Goal: Find specific page/section: Find specific page/section

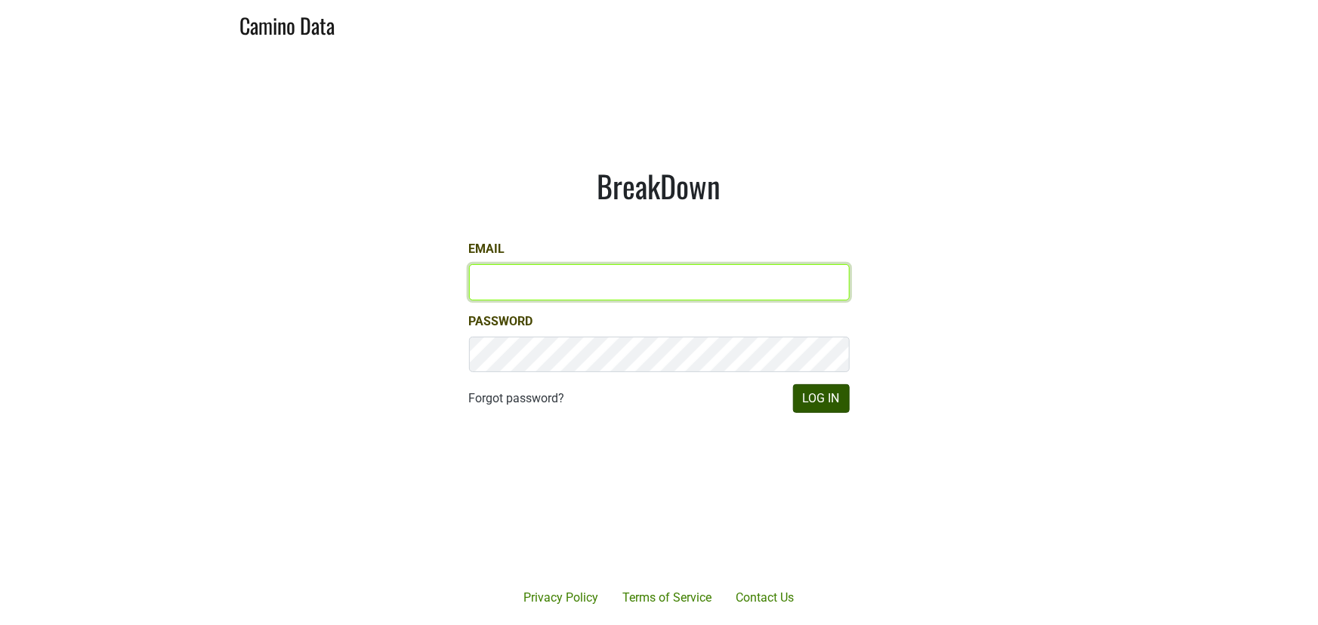
type input "armen@morletwines.com"
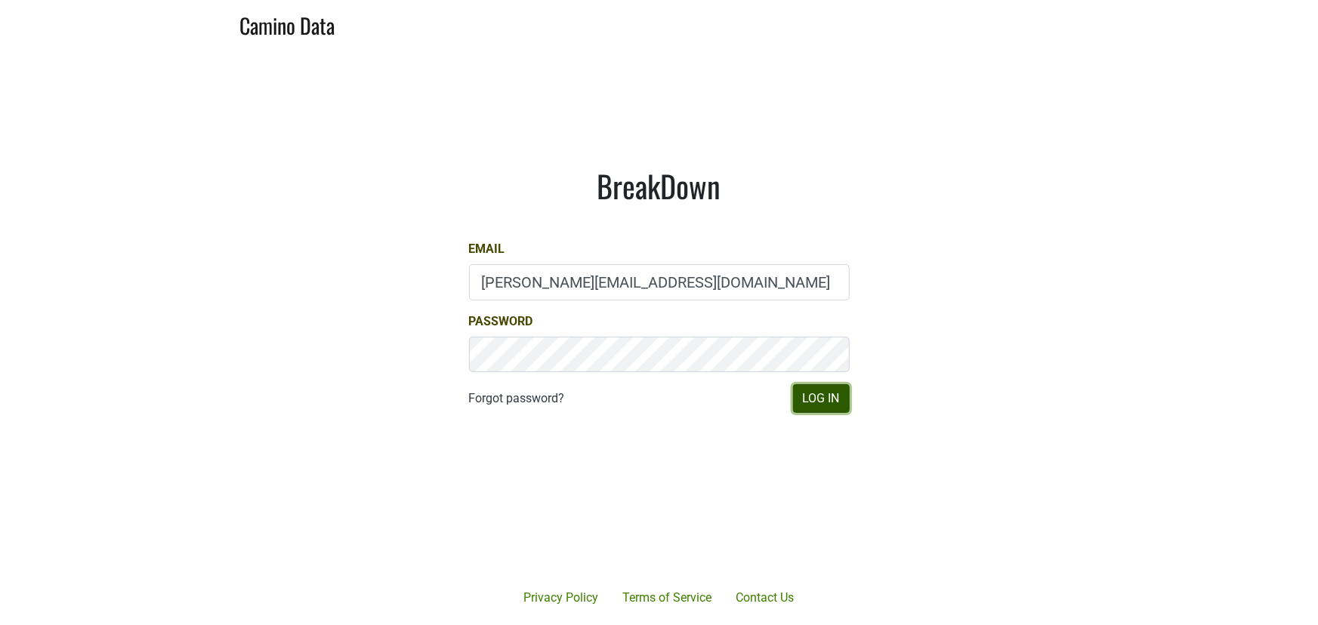
click at [833, 400] on button "Log In" at bounding box center [821, 398] width 57 height 29
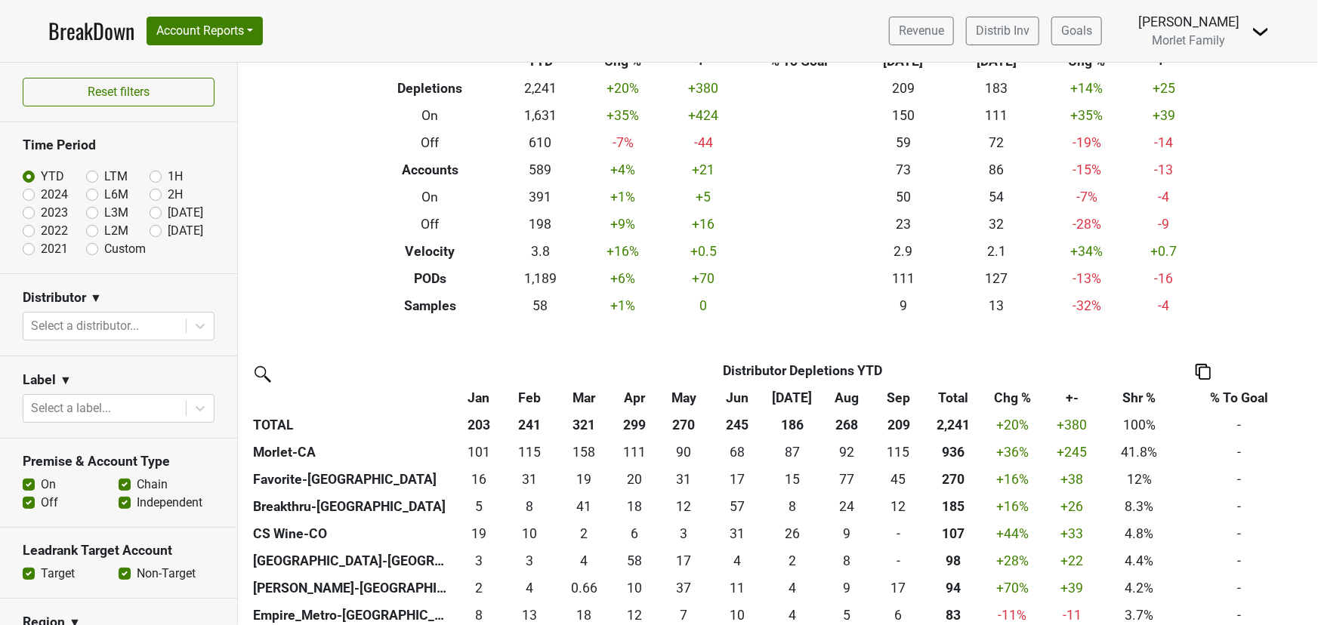
scroll to position [205, 0]
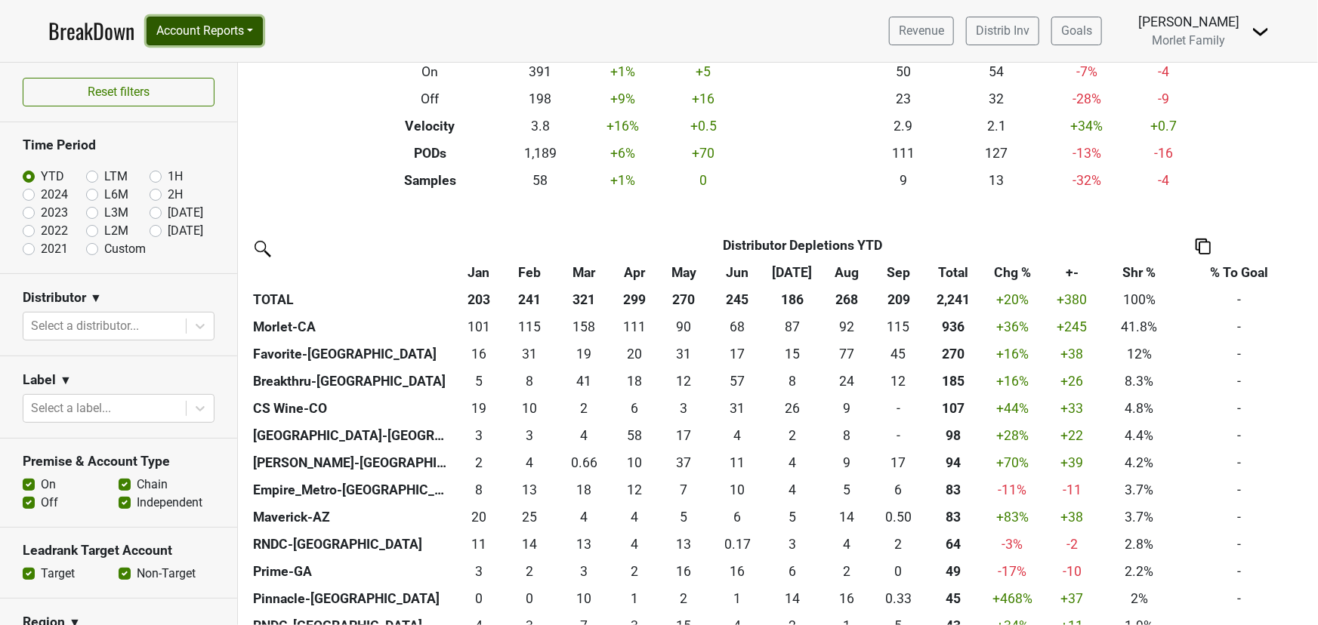
click at [213, 27] on button "Account Reports" at bounding box center [205, 31] width 116 height 29
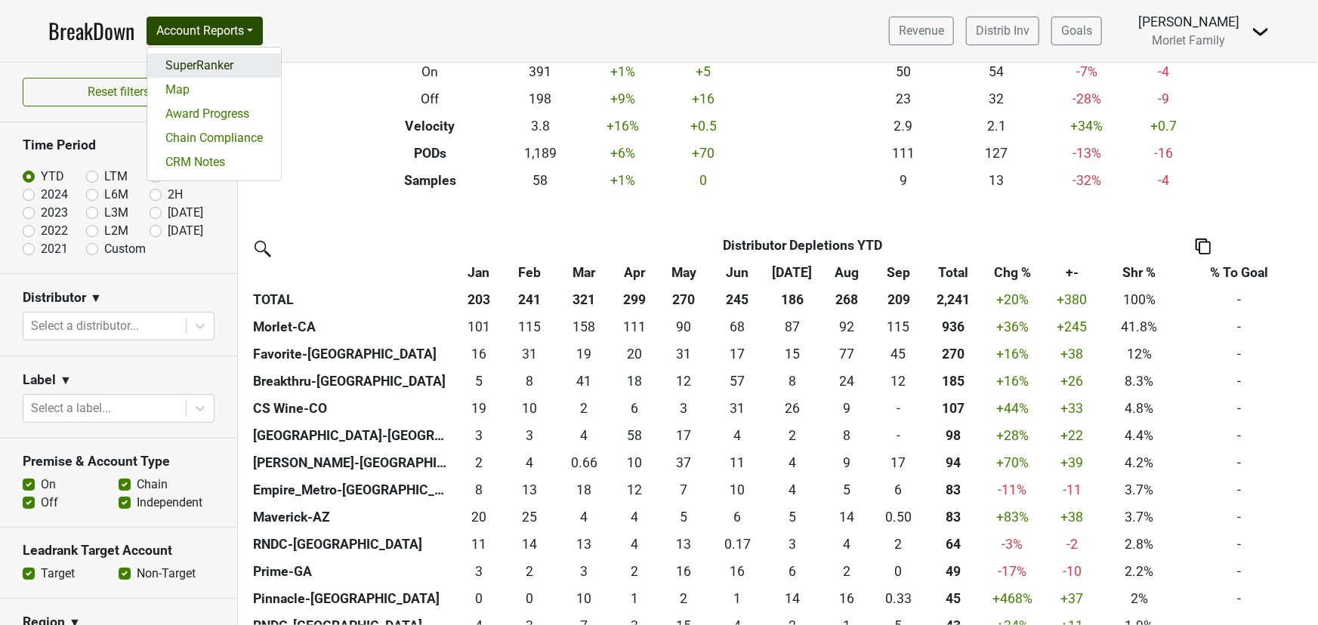
click at [211, 59] on link "SuperRanker" at bounding box center [214, 66] width 134 height 24
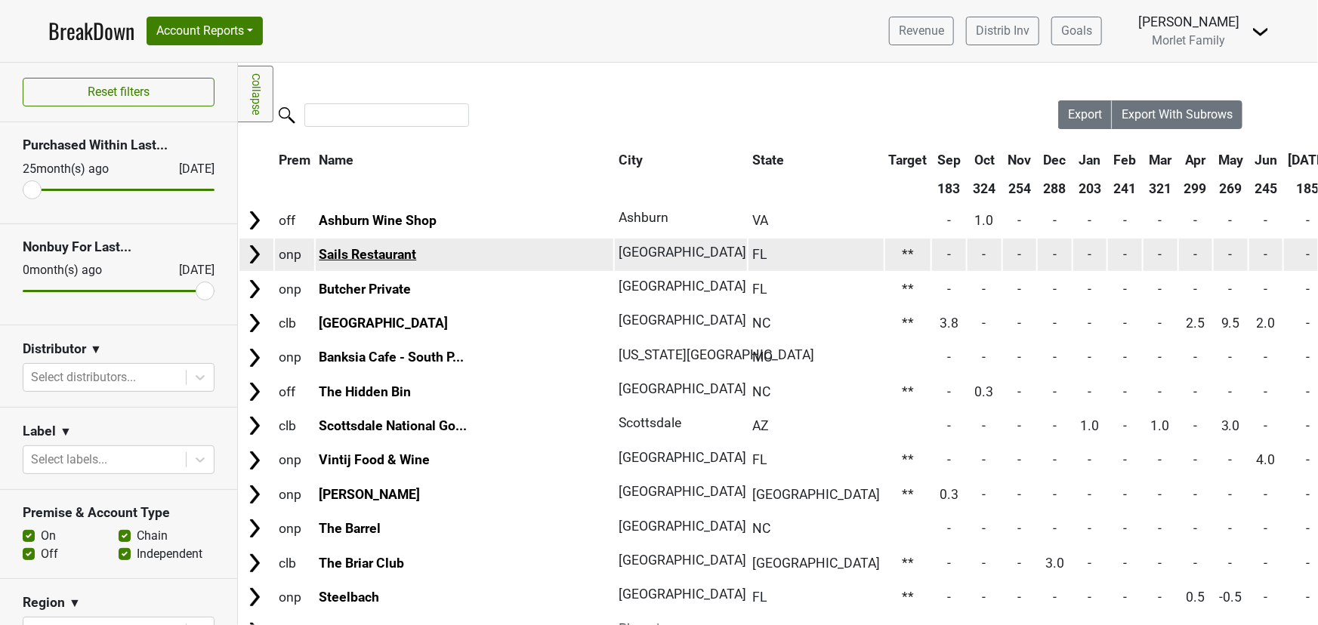
click at [385, 251] on link "Sails Restaurant" at bounding box center [367, 254] width 97 height 15
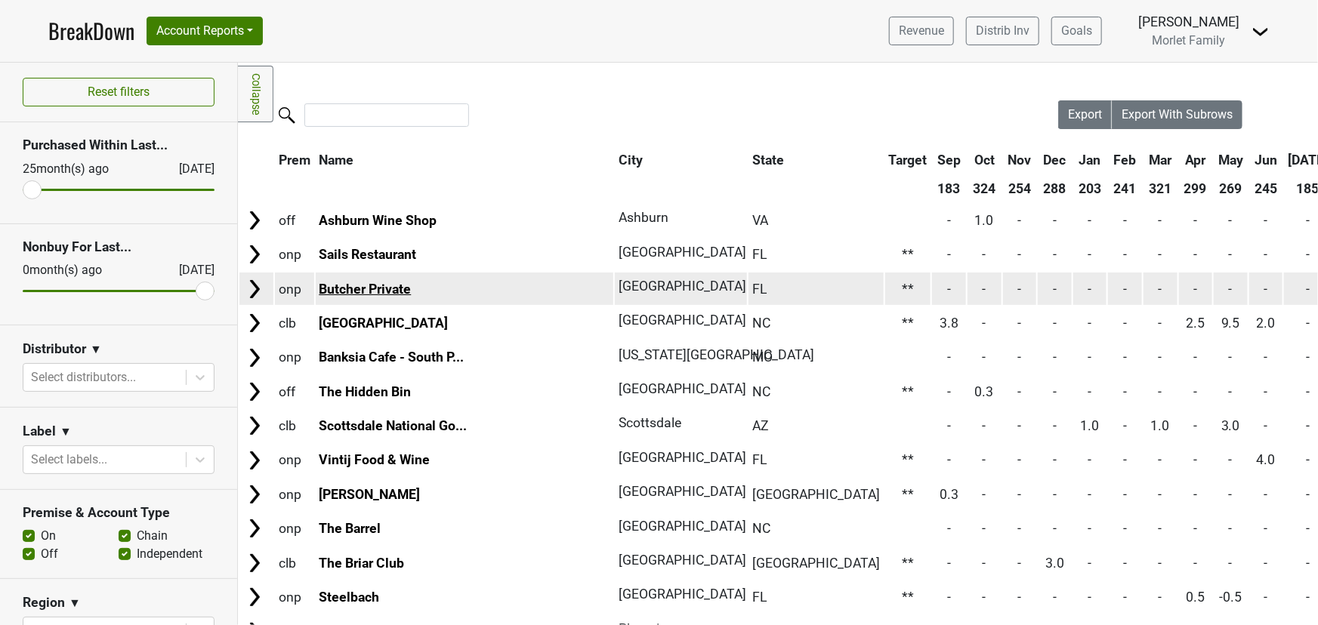
click at [395, 288] on link "Butcher Private" at bounding box center [365, 289] width 92 height 15
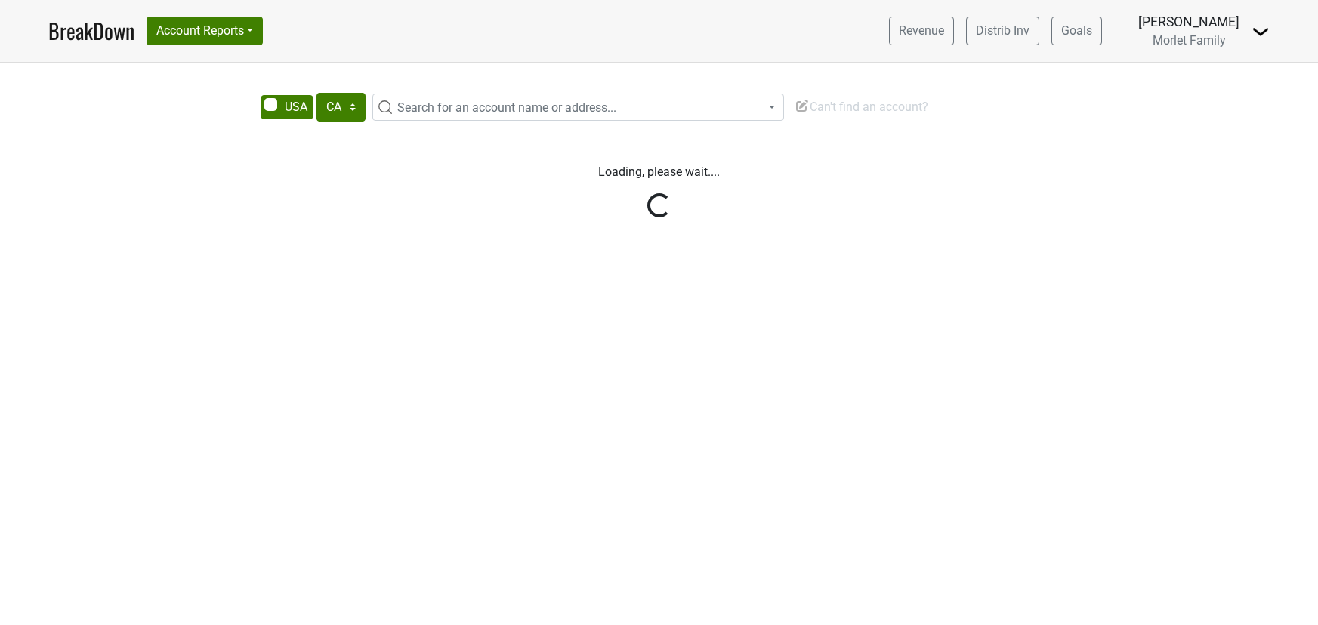
select select "CA"
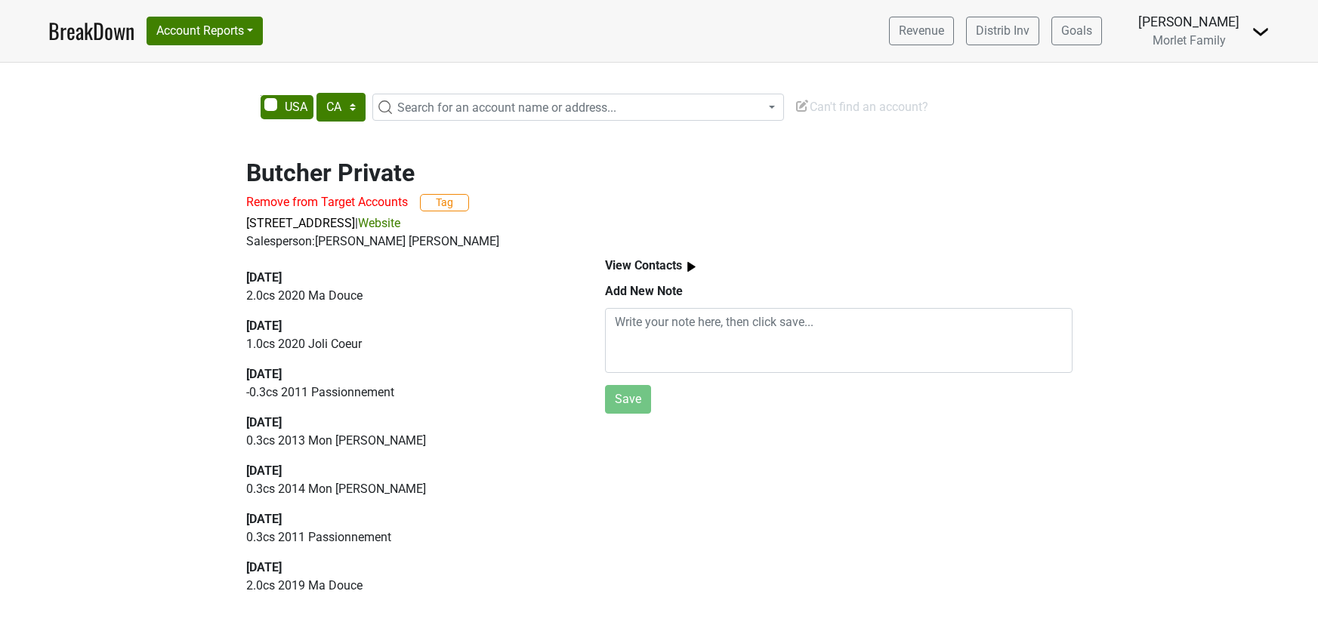
select select "CA"
